Goal: Navigation & Orientation: Go to known website

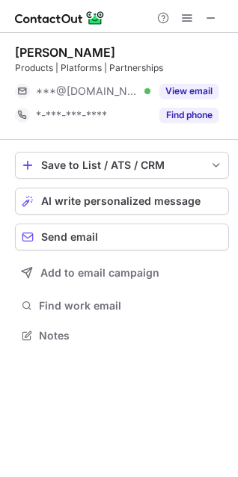
scroll to position [325, 238]
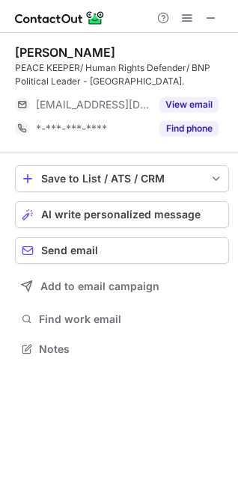
scroll to position [339, 238]
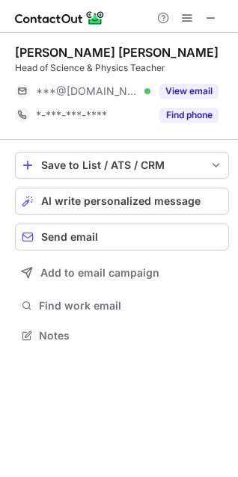
scroll to position [325, 238]
